Goal: Task Accomplishment & Management: Use online tool/utility

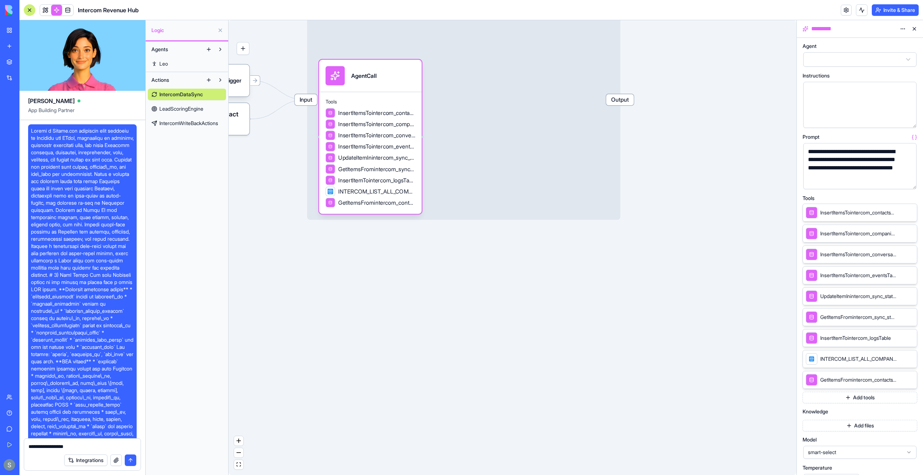
click at [32, 10] on div at bounding box center [30, 10] width 12 height 12
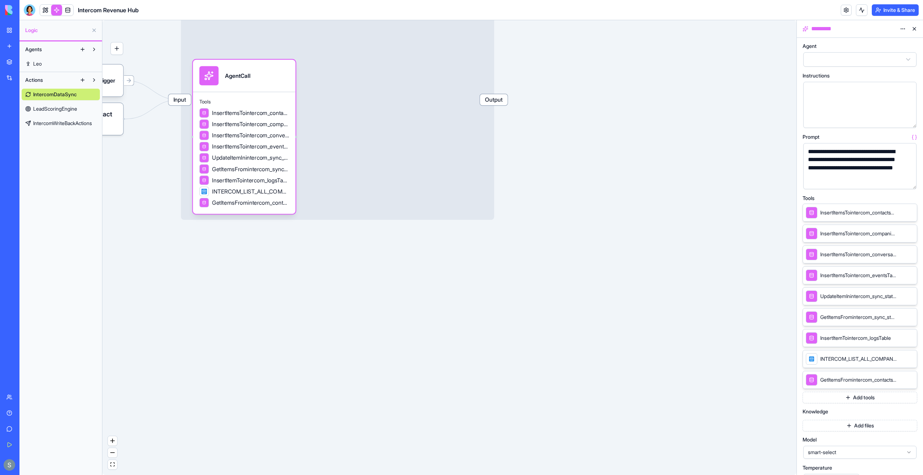
click at [3, 11] on div "BETA" at bounding box center [9, 10] width 15 height 20
click at [27, 27] on div "My Workspace" at bounding box center [21, 30] width 9 height 7
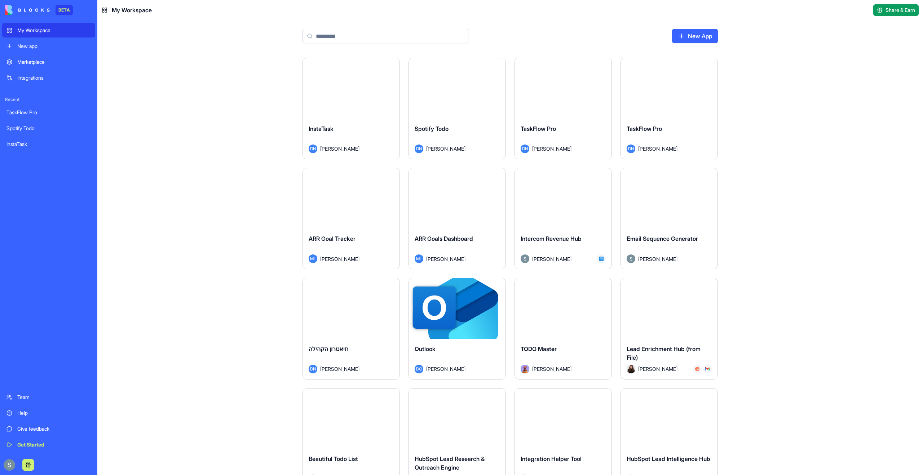
click at [703, 36] on link "New App" at bounding box center [695, 36] width 46 height 14
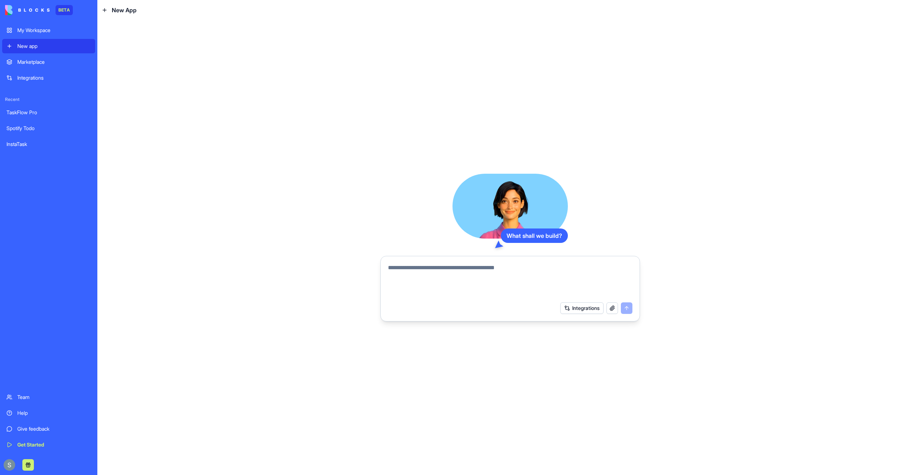
click at [453, 269] on textarea at bounding box center [510, 280] width 244 height 35
type textarea "*"
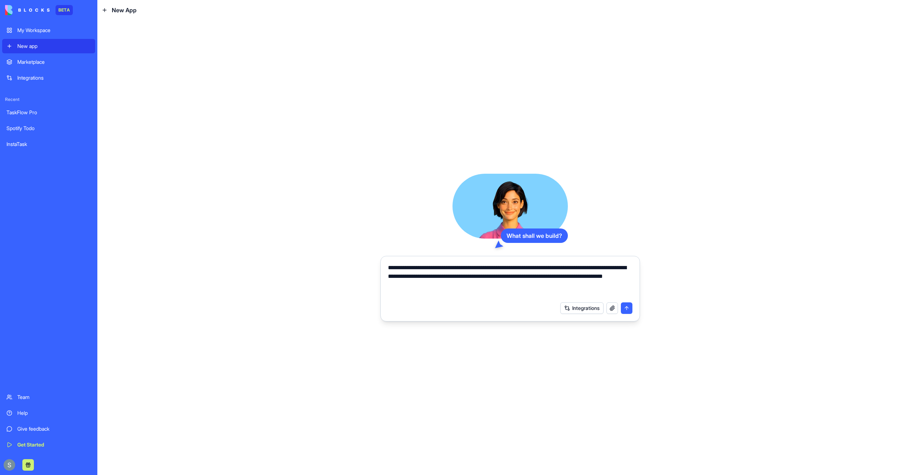
type textarea "**********"
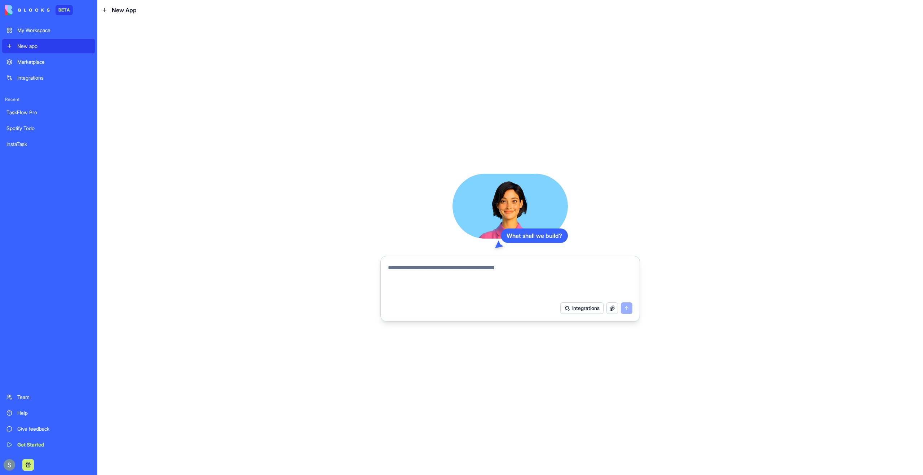
click at [411, 268] on textarea at bounding box center [510, 280] width 244 height 35
paste textarea "**********"
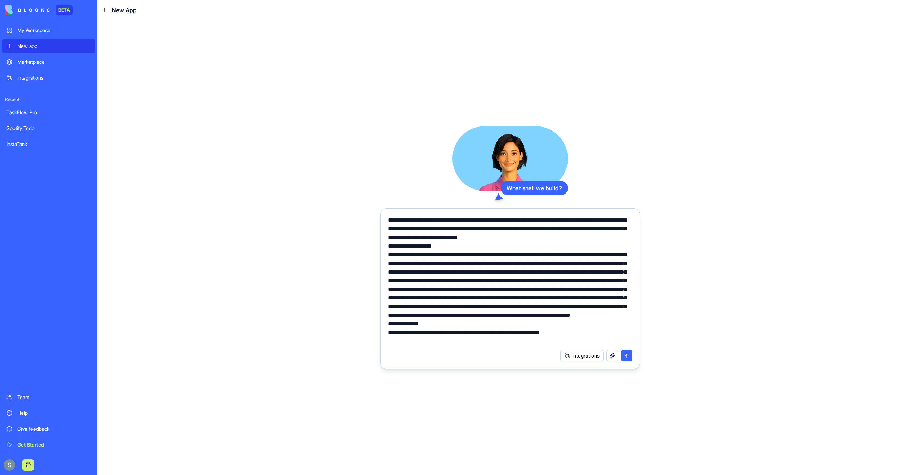
type textarea "**********"
click at [624, 358] on button "submit" at bounding box center [627, 356] width 12 height 12
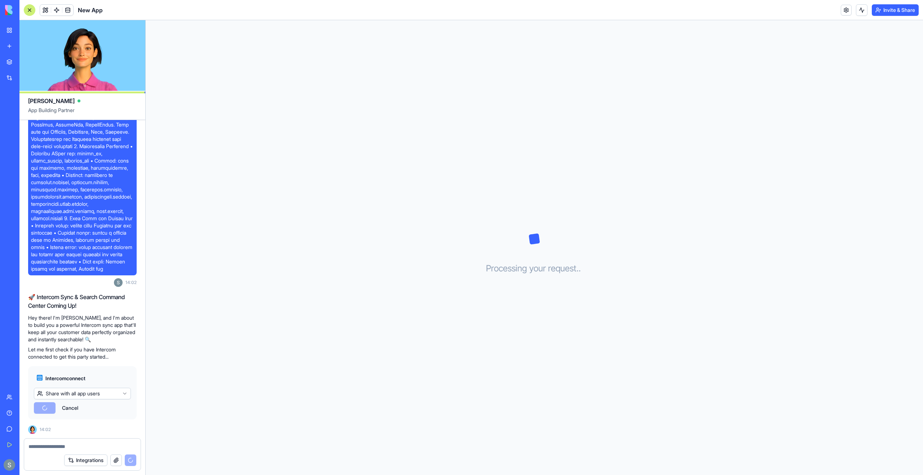
scroll to position [923, 0]
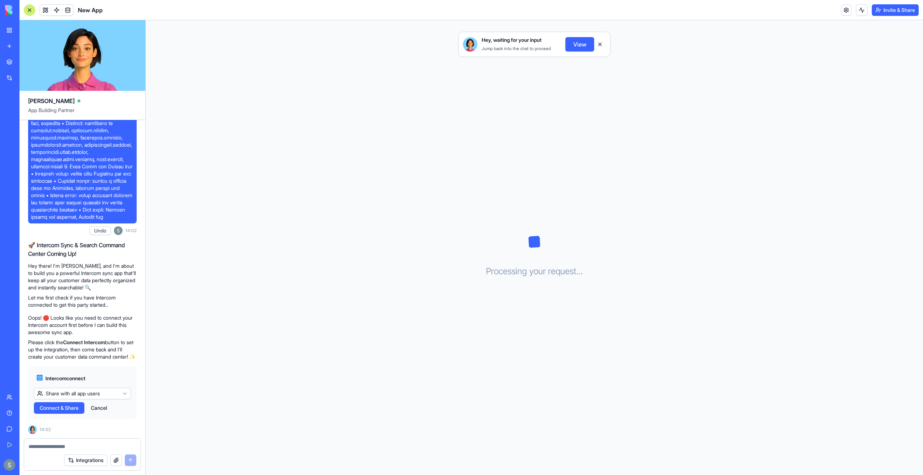
click at [68, 412] on button "Connect & Share" at bounding box center [59, 408] width 50 height 12
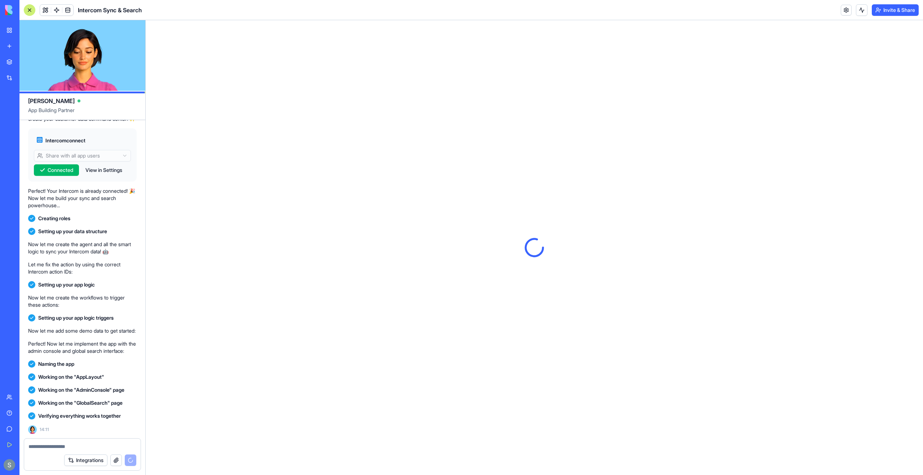
scroll to position [0, 0]
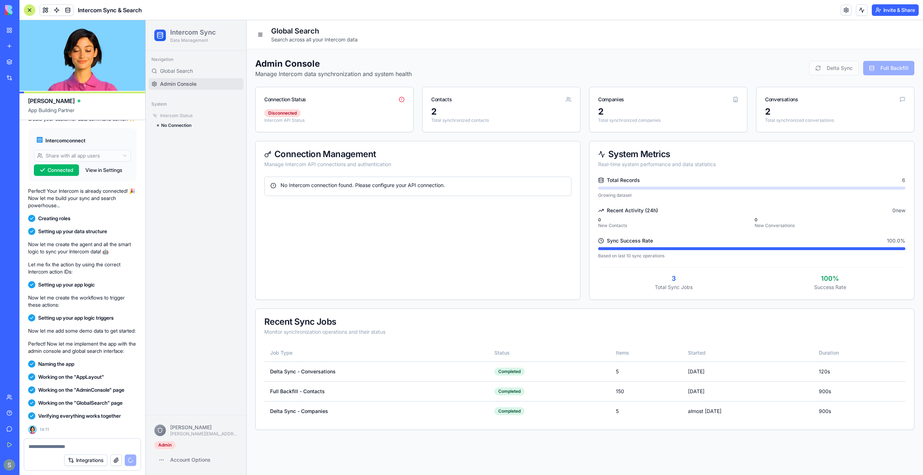
scroll to position [1312, 0]
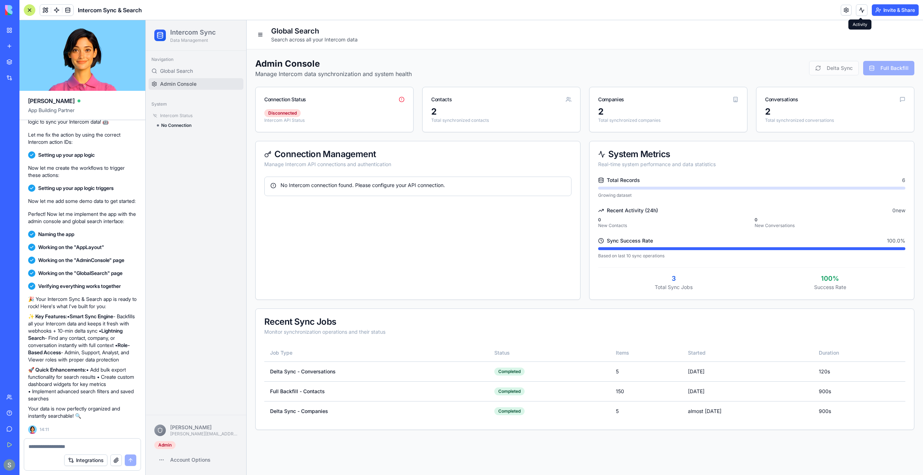
click at [859, 10] on button at bounding box center [862, 10] width 12 height 12
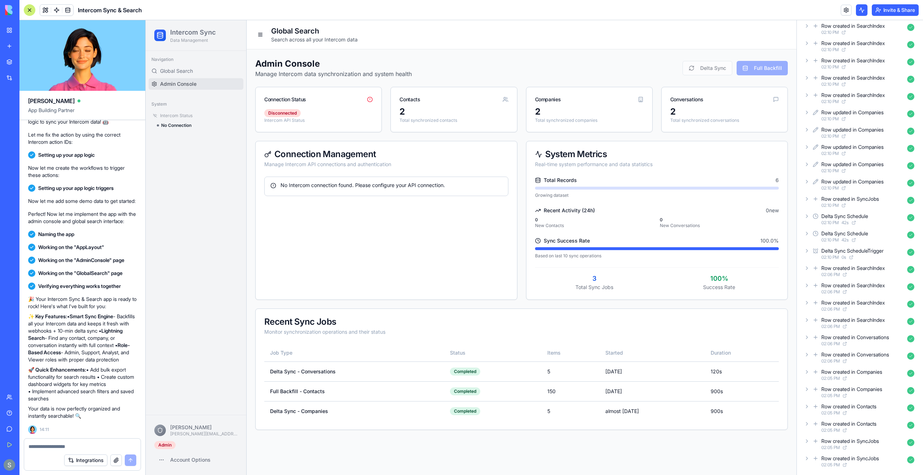
scroll to position [0, 0]
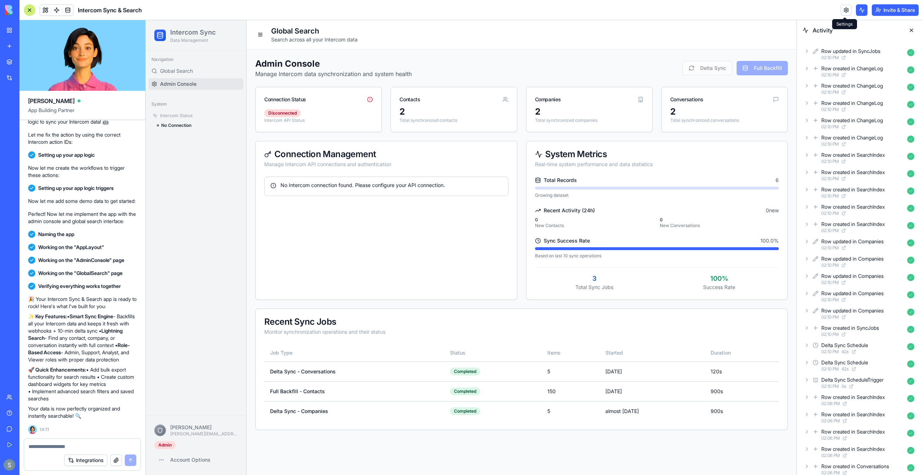
click at [844, 10] on link at bounding box center [846, 10] width 11 height 11
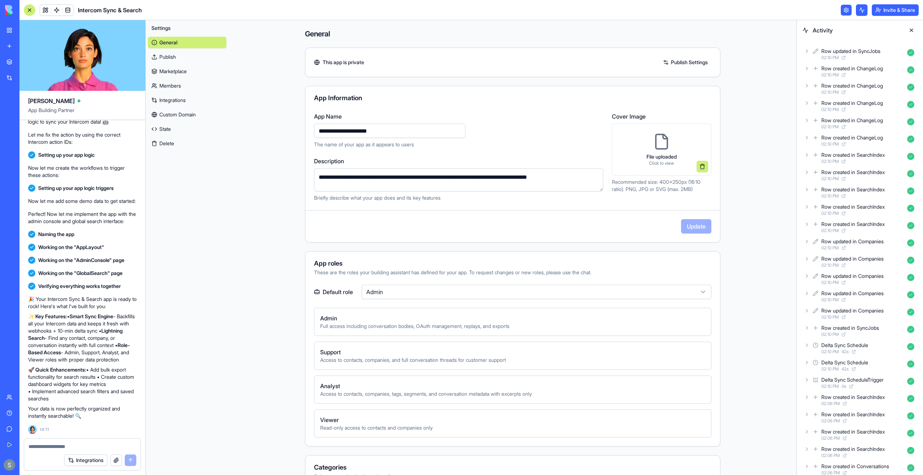
click at [199, 99] on link "Integrations" at bounding box center [187, 100] width 79 height 12
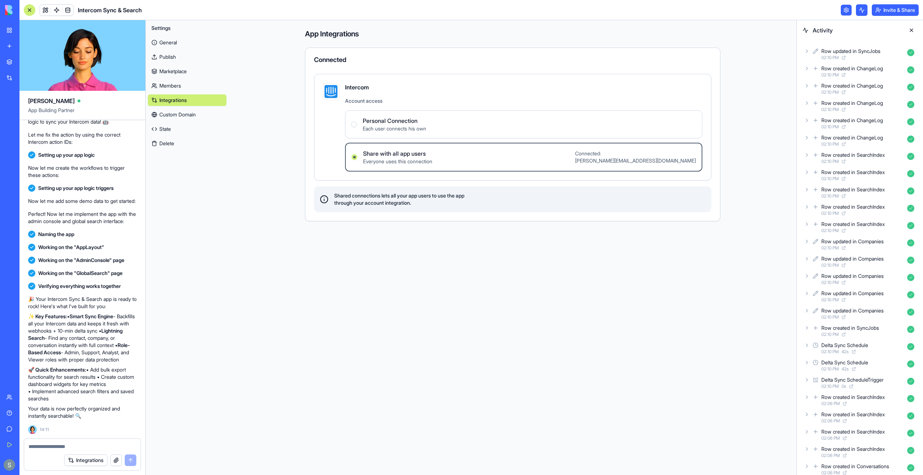
click at [170, 37] on link "General" at bounding box center [187, 43] width 79 height 12
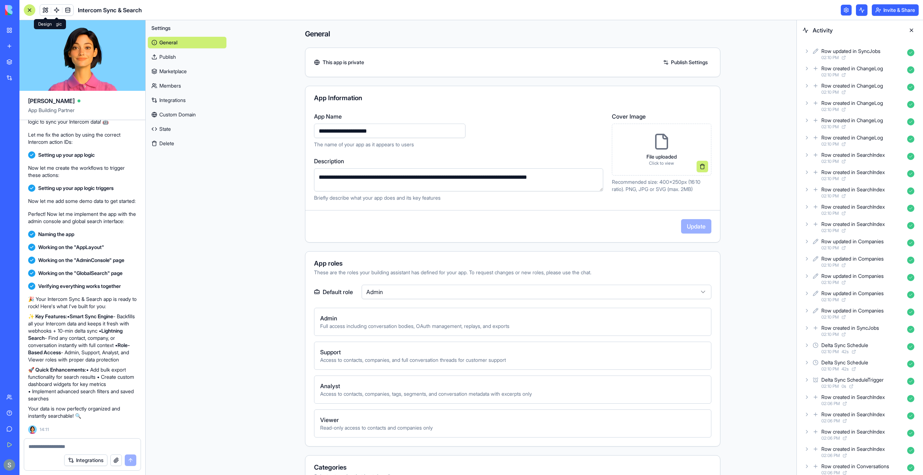
click at [45, 12] on link at bounding box center [45, 10] width 11 height 11
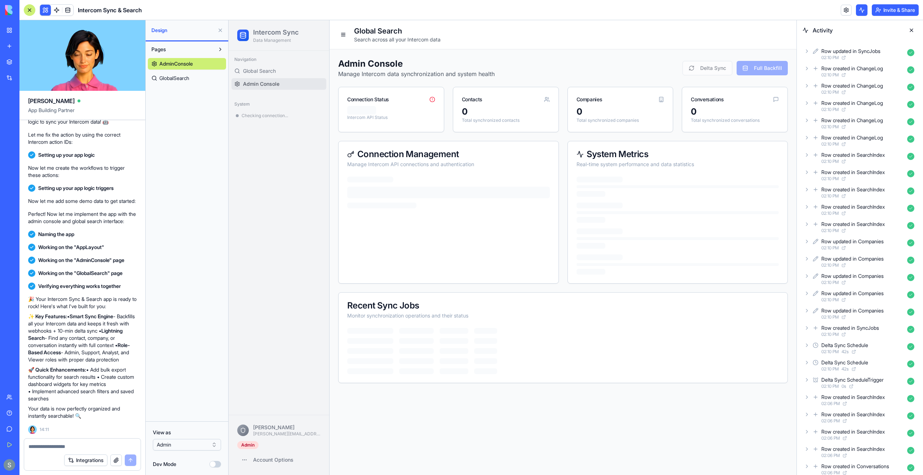
click at [191, 65] on span "AdminConsole" at bounding box center [176, 63] width 34 height 7
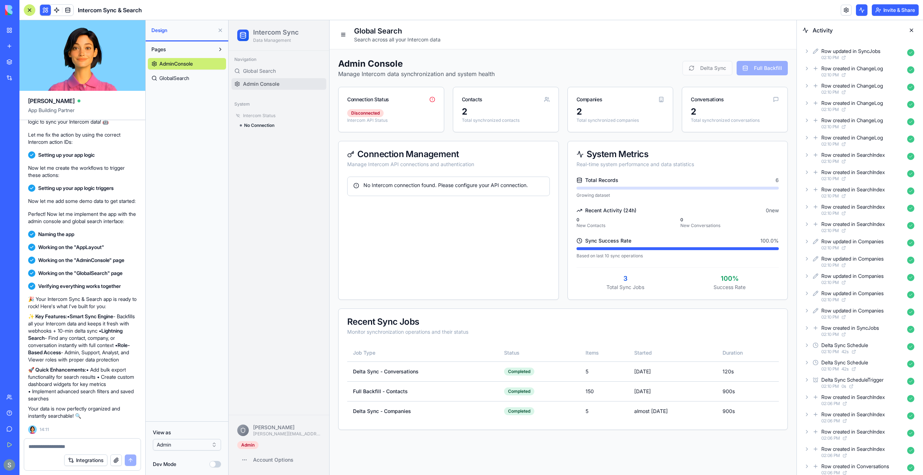
click at [436, 99] on div "Connection Status" at bounding box center [390, 96] width 105 height 19
click at [374, 114] on div "Disconnected" at bounding box center [365, 113] width 36 height 8
drag, startPoint x: 389, startPoint y: 121, endPoint x: 343, endPoint y: 119, distance: 45.8
click at [343, 119] on div "Disconnected Intercom API Status" at bounding box center [390, 119] width 105 height 26
click at [304, 143] on div "Navigation Global Search Admin Console System Intercom Status No Connection" at bounding box center [279, 233] width 101 height 364
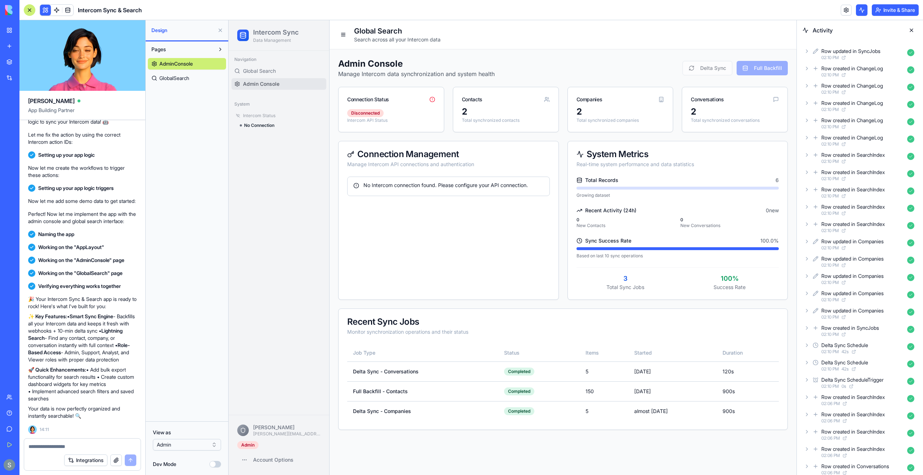
click at [43, 445] on textarea at bounding box center [82, 446] width 108 height 7
paste textarea "*"
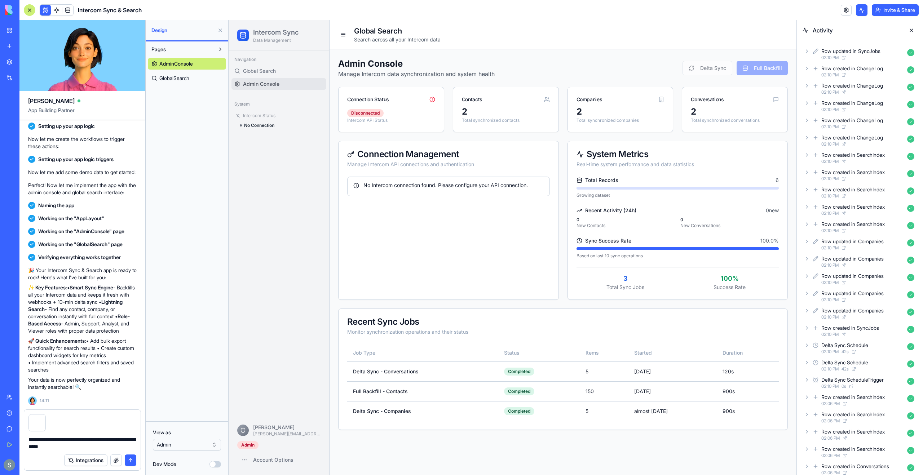
type textarea "**********"
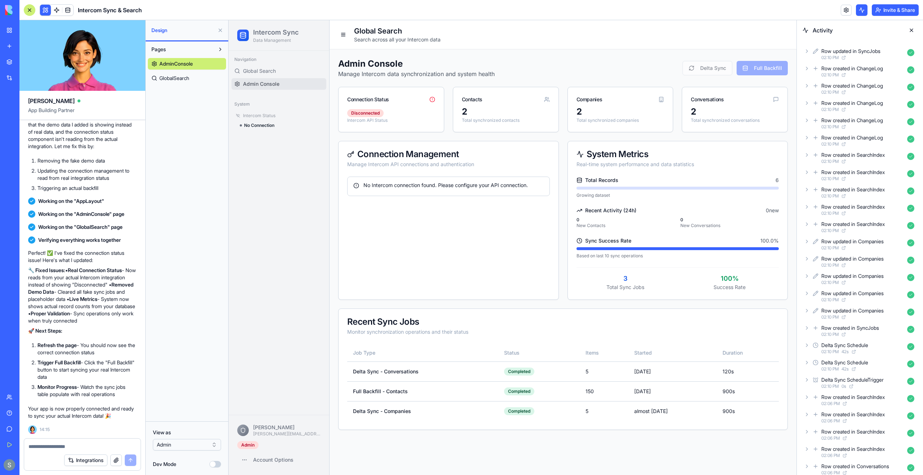
scroll to position [1759, 0]
click at [250, 122] on div "No Connection" at bounding box center [279, 125] width 86 height 8
click at [46, 9] on span at bounding box center [56, 10] width 20 height 20
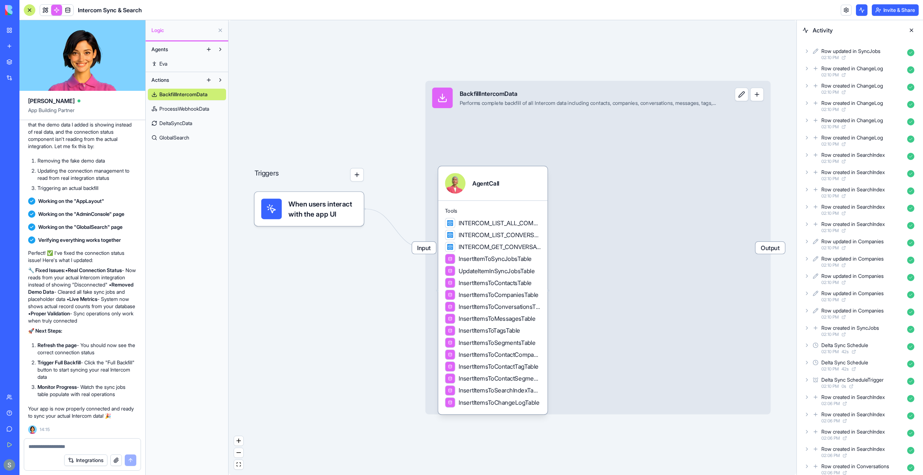
click at [186, 111] on span "ProcessWebhookData" at bounding box center [184, 108] width 50 height 7
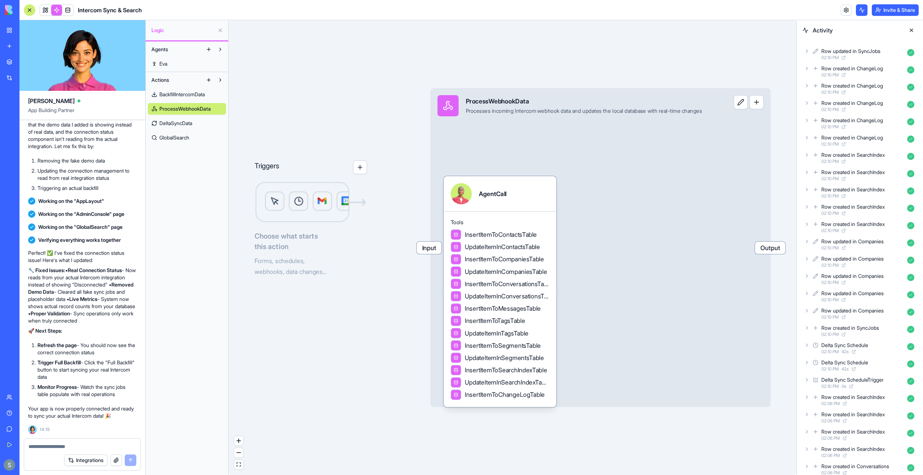
click at [186, 123] on span "DeltaSyncData" at bounding box center [175, 123] width 33 height 7
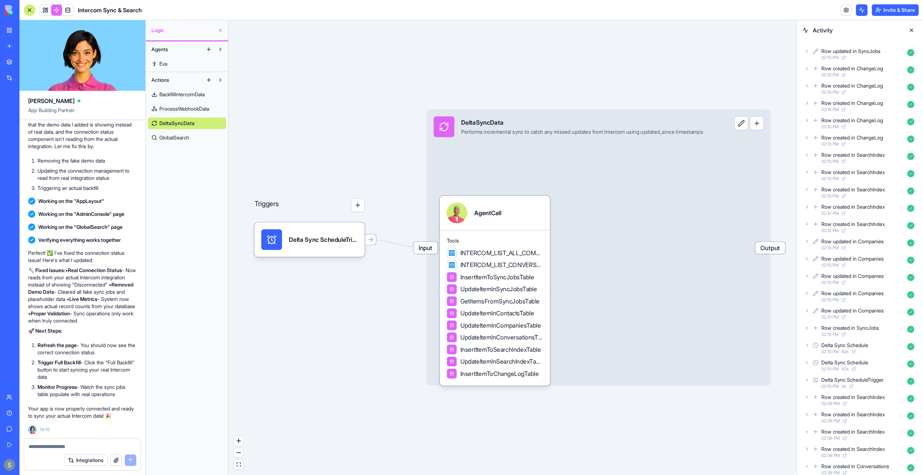
click at [186, 135] on span "GlobalSearch" at bounding box center [174, 137] width 30 height 7
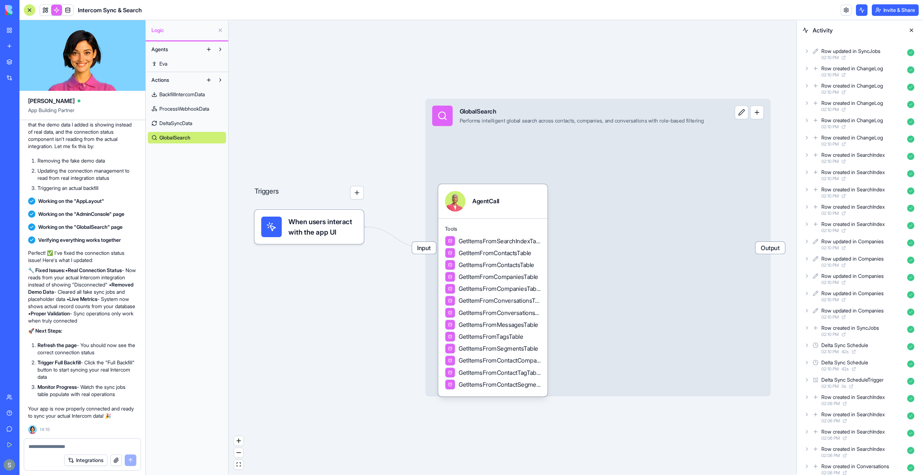
click at [189, 120] on span "DeltaSyncData" at bounding box center [175, 123] width 33 height 7
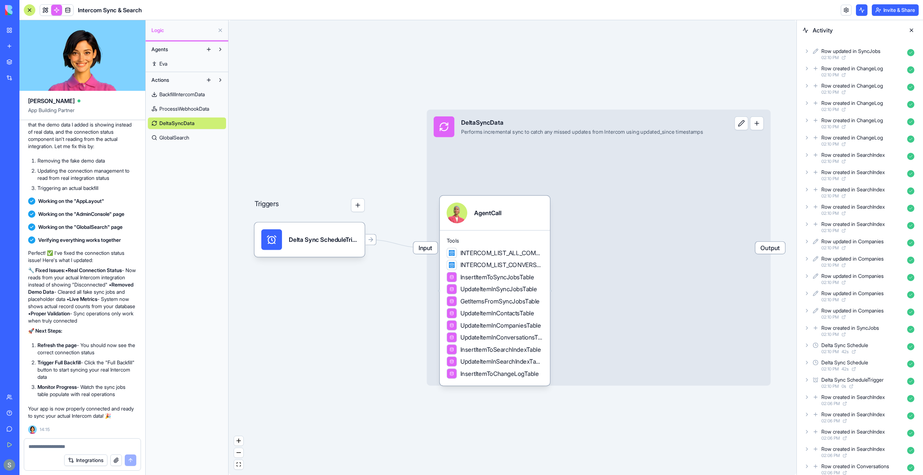
click at [185, 95] on span "BackfillIntercomData" at bounding box center [181, 94] width 45 height 7
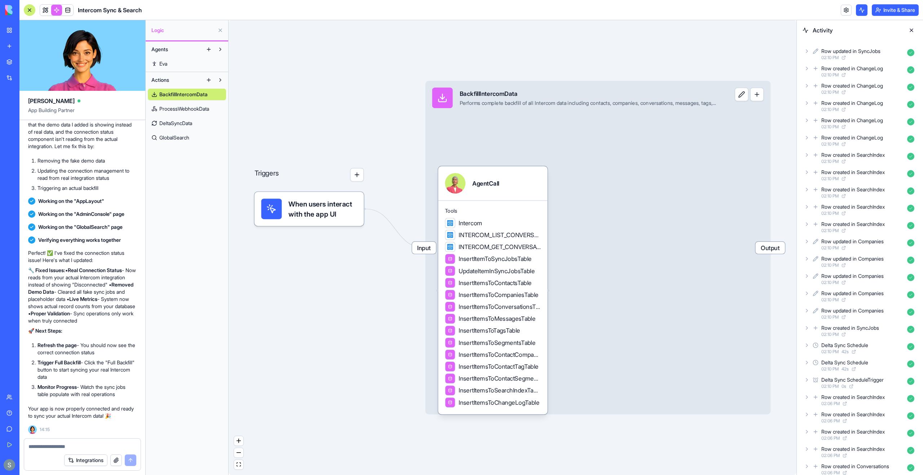
click at [177, 62] on link "Eva" at bounding box center [187, 64] width 78 height 12
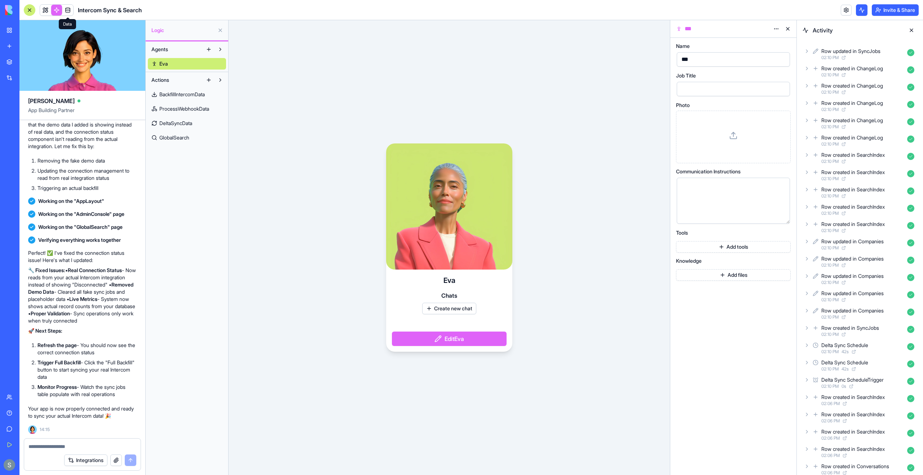
click at [68, 12] on span at bounding box center [68, 10] width 20 height 20
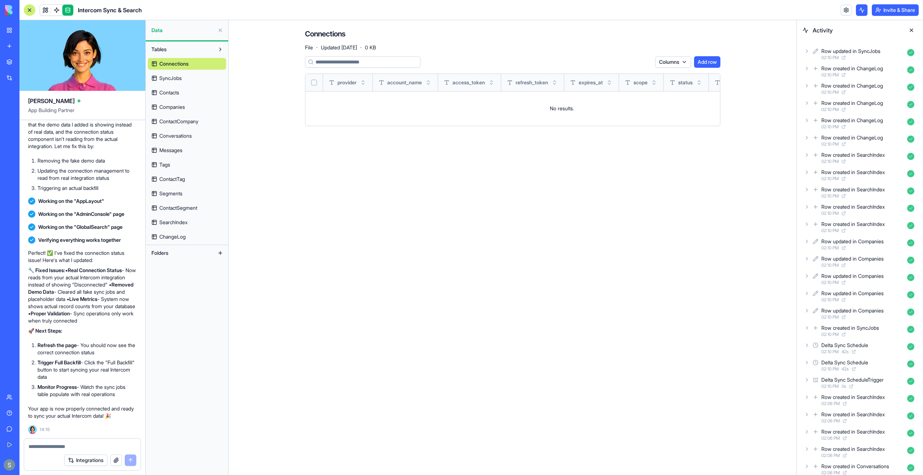
click at [188, 77] on link "SyncJobs" at bounding box center [187, 78] width 78 height 12
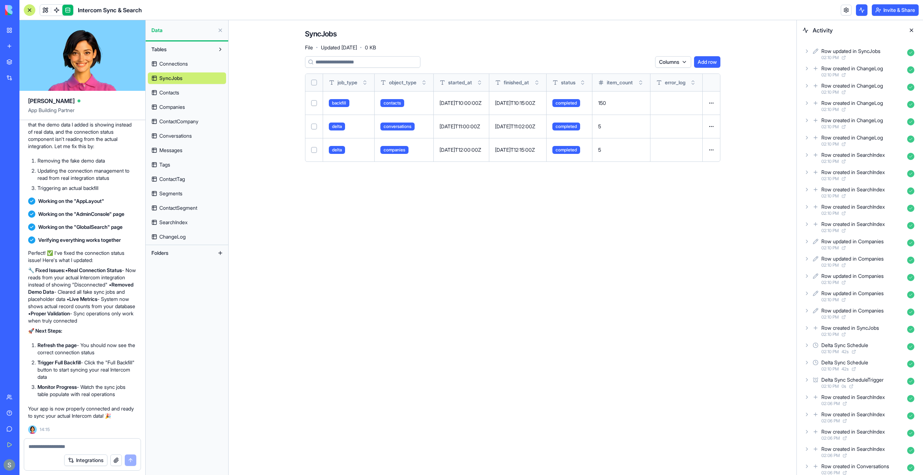
click at [187, 97] on link "Contacts" at bounding box center [187, 93] width 78 height 12
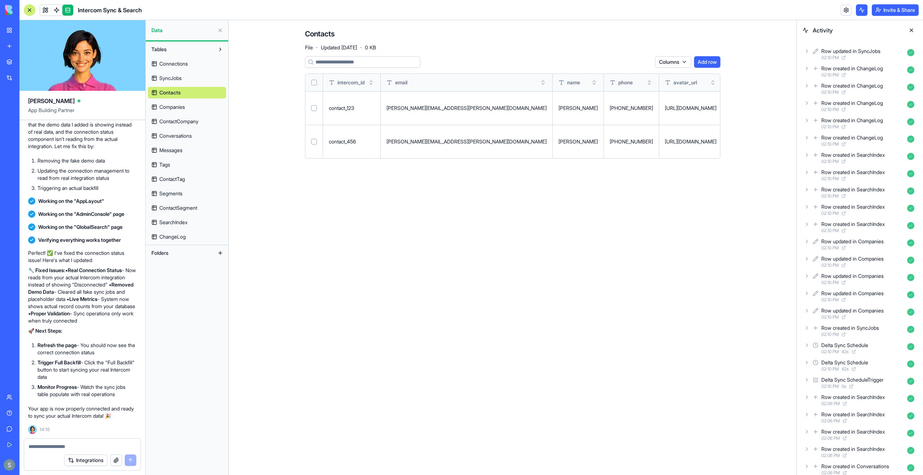
click at [189, 116] on link "ContactCompany" at bounding box center [187, 122] width 78 height 12
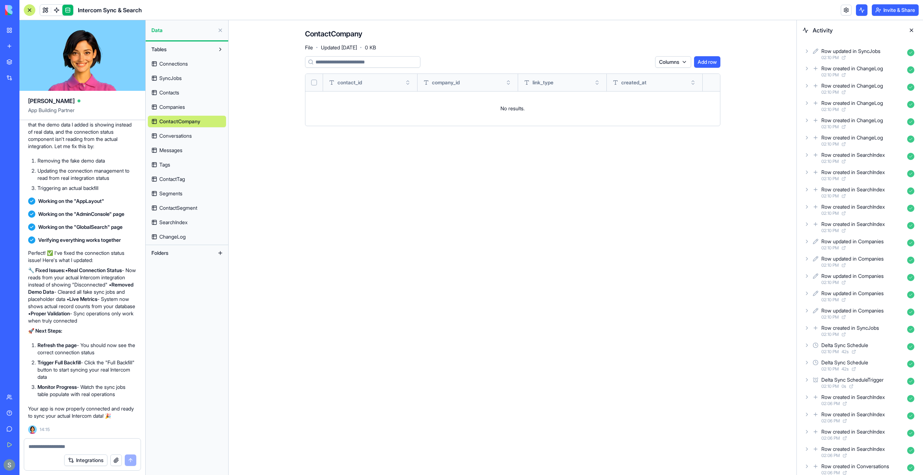
click at [189, 135] on span "Conversations" at bounding box center [175, 135] width 32 height 7
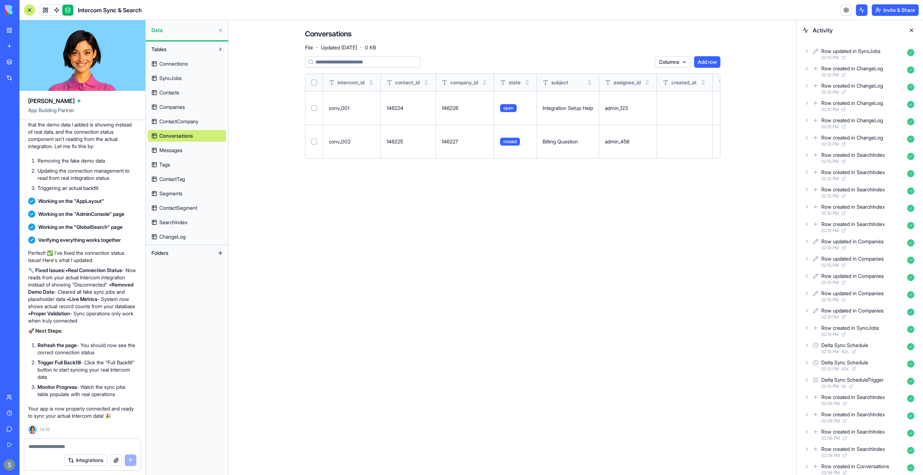
click at [186, 149] on link "Messages" at bounding box center [187, 151] width 78 height 12
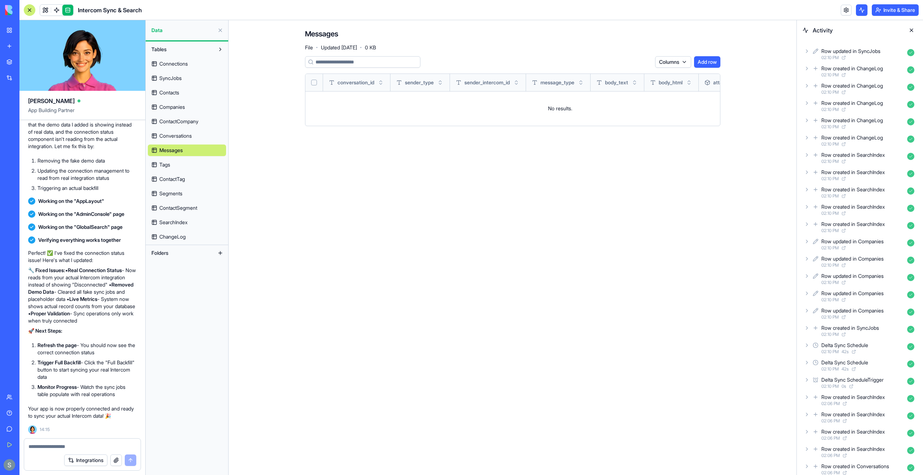
click at [185, 164] on link "Tags" at bounding box center [187, 165] width 78 height 12
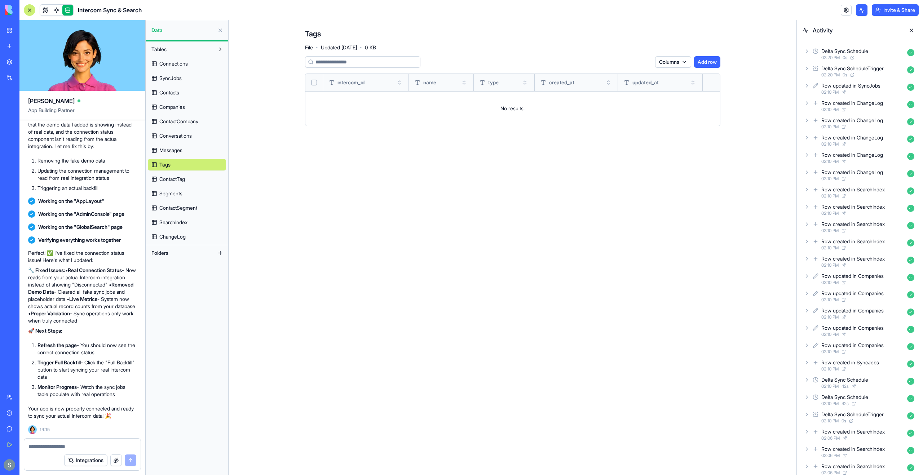
click at [187, 196] on link "Segments" at bounding box center [187, 194] width 78 height 12
click at [191, 208] on span "ContactSegment" at bounding box center [178, 207] width 38 height 7
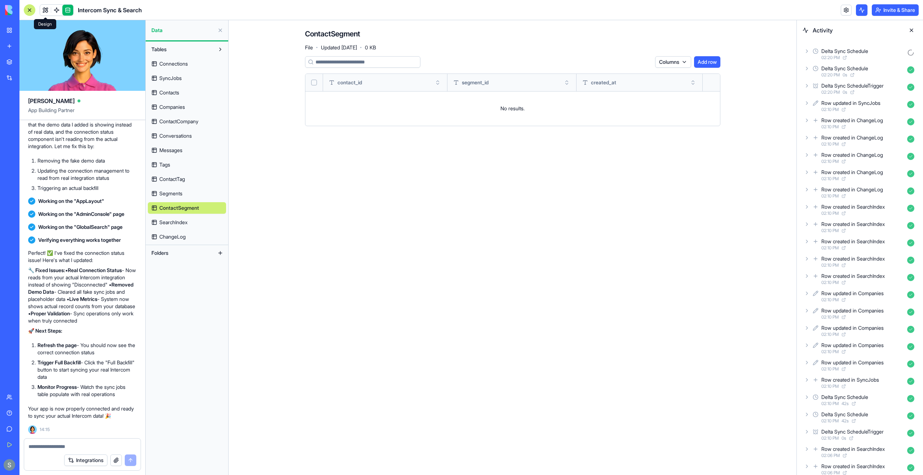
click at [47, 11] on link at bounding box center [45, 10] width 11 height 11
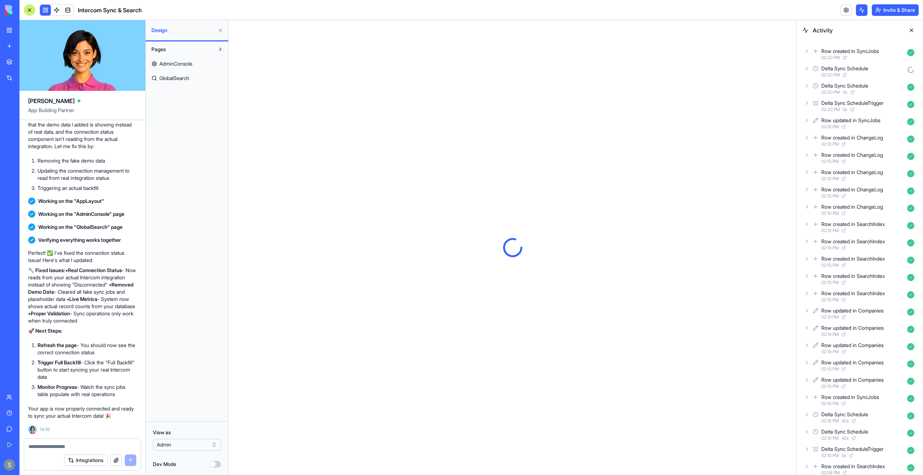
click at [198, 65] on link "AdminConsole" at bounding box center [187, 64] width 78 height 12
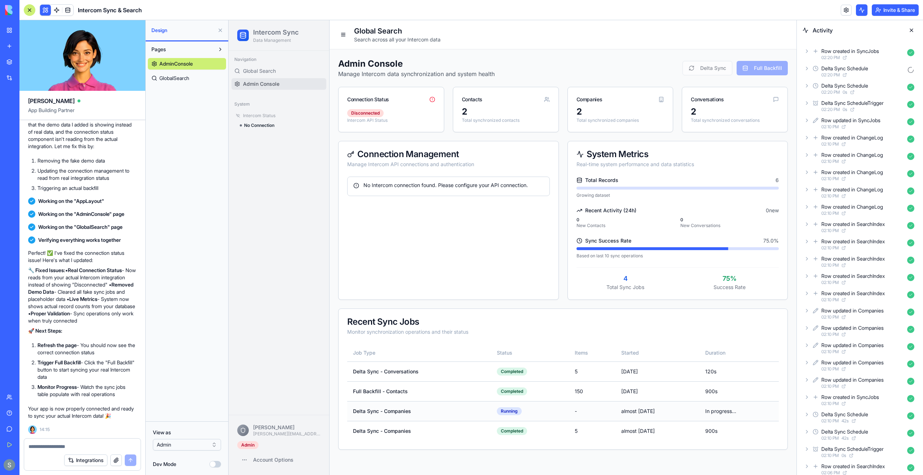
click at [396, 413] on td "Delta Sync - Companies" at bounding box center [419, 411] width 144 height 20
click at [43, 445] on textarea at bounding box center [82, 446] width 108 height 7
type textarea "**********"
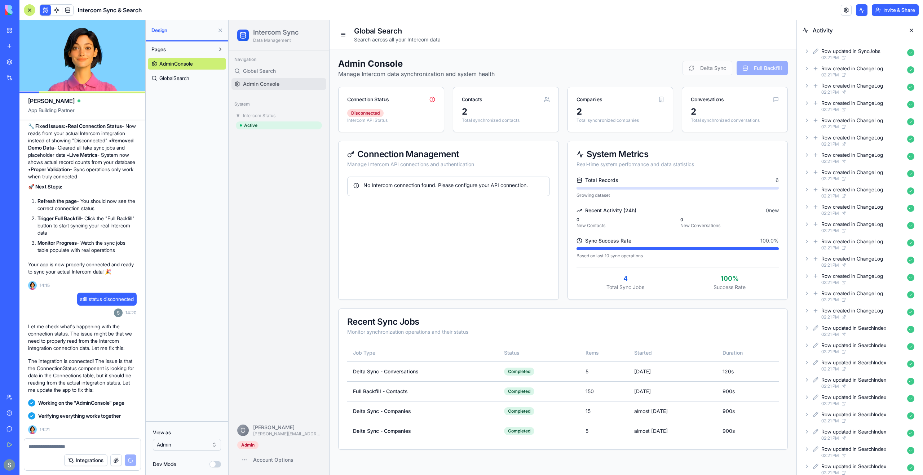
scroll to position [2072, 0]
